Goal: Information Seeking & Learning: Learn about a topic

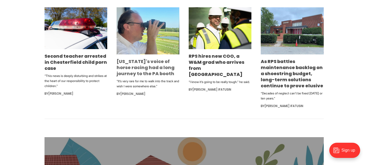
scroll to position [308, 0]
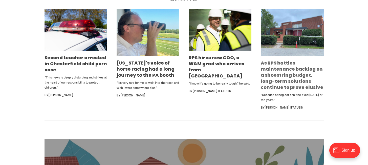
click at [293, 79] on link "As RPS battles maintenance backlog on a shoestring budget, long-term solutions …" at bounding box center [292, 75] width 63 height 31
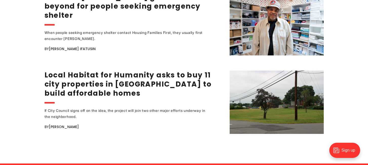
scroll to position [1013, 0]
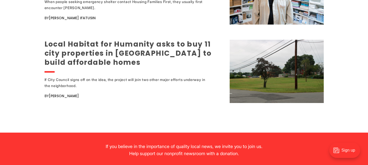
click at [89, 58] on link "Local Habitat for Humanity asks to buy 11 city properties in Northside to build…" at bounding box center [128, 53] width 167 height 28
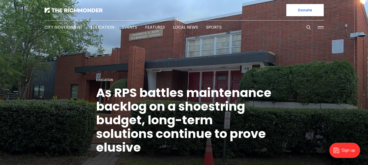
click at [170, 106] on h1 "As RPS battles maintenance backlog on a shoestring budget, long-term solutions …" at bounding box center [184, 120] width 176 height 68
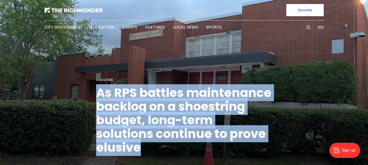
click at [170, 106] on h1 "As RPS battles maintenance backlog on a shoestring budget, long-term solutions …" at bounding box center [184, 120] width 176 height 68
copy header "As RPS battles maintenance backlog on a shoestring budget, long-term solutions …"
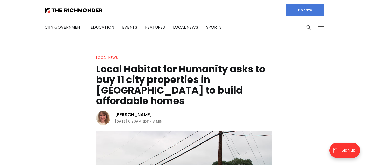
click at [150, 84] on h1 "Local Habitat for Humanity asks to buy 11 city properties in [GEOGRAPHIC_DATA] …" at bounding box center [184, 85] width 176 height 43
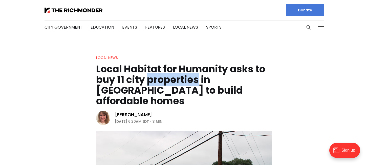
click at [150, 84] on h1 "Local Habitat for Humanity asks to buy 11 city properties in [GEOGRAPHIC_DATA] …" at bounding box center [184, 85] width 176 height 43
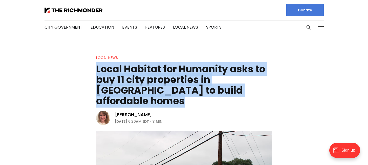
click at [150, 84] on h1 "Local Habitat for Humanity asks to buy 11 city properties in [GEOGRAPHIC_DATA] …" at bounding box center [184, 85] width 176 height 43
copy header "Local Habitat for Humanity asks to buy 11 city properties in [GEOGRAPHIC_DATA] …"
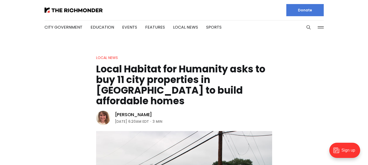
click at [64, 7] on div at bounding box center [113, 10] width 136 height 20
click at [65, 11] on img at bounding box center [74, 10] width 58 height 5
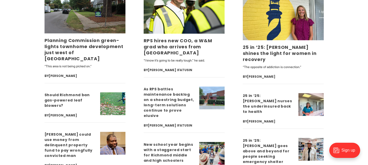
scroll to position [1331, 0]
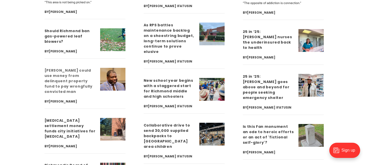
click at [59, 79] on link "[PERSON_NAME] could use money from delinquent property fund to pay wrongfully c…" at bounding box center [69, 81] width 48 height 26
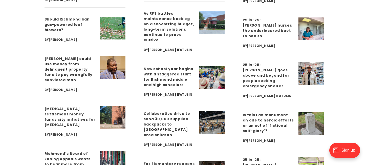
scroll to position [1344, 0]
